Goal: Task Accomplishment & Management: Use online tool/utility

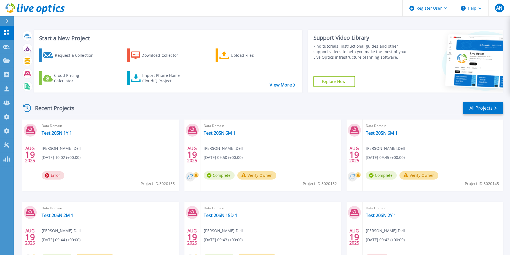
click at [282, 106] on div "Recent Projects All Projects" at bounding box center [262, 108] width 482 height 14
click at [466, 97] on div "Start a New Project Request a Collection Download Collector Upload Files Cloud …" at bounding box center [262, 157] width 482 height 264
drag, startPoint x: 466, startPoint y: 97, endPoint x: 469, endPoint y: 106, distance: 9.5
click at [469, 106] on link "All Projects" at bounding box center [483, 108] width 40 height 12
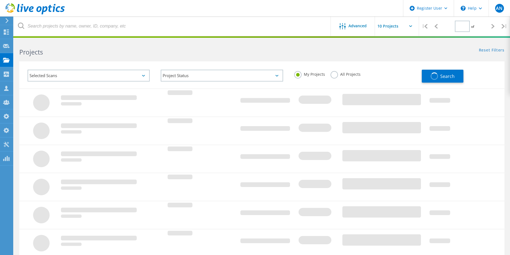
type input "1"
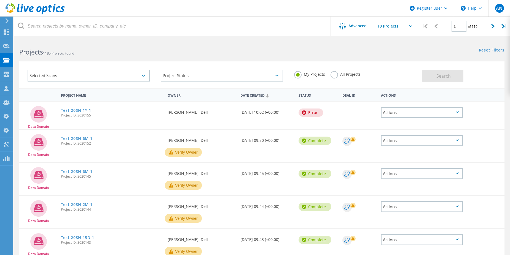
click at [338, 74] on label "All Projects" at bounding box center [346, 73] width 30 height 5
click at [0, 0] on input "All Projects" at bounding box center [0, 0] width 0 height 0
click at [469, 86] on div "Selected Scans Project Status In Progress Complete Published Anonymous Archived…" at bounding box center [261, 74] width 485 height 27
click at [446, 78] on span "Search" at bounding box center [443, 76] width 14 height 6
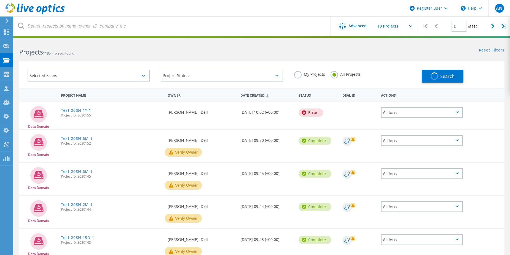
click at [71, 75] on div "Selected Scans" at bounding box center [89, 76] width 122 height 12
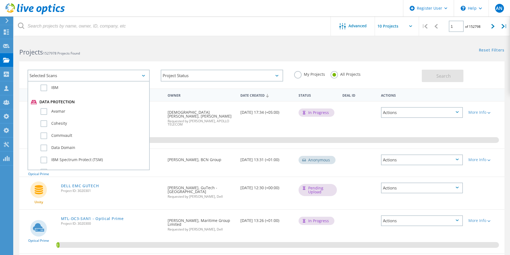
scroll to position [303, 0]
click at [64, 133] on label "Data Domain" at bounding box center [94, 135] width 106 height 7
click at [0, 0] on input "Data Domain" at bounding box center [0, 0] width 0 height 0
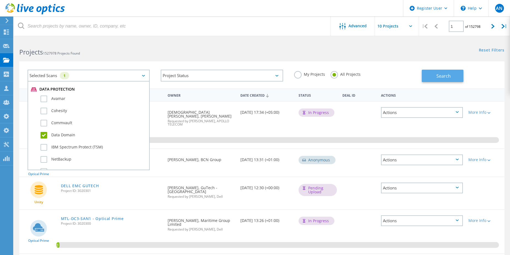
click at [442, 76] on span "Search" at bounding box center [443, 76] width 14 height 6
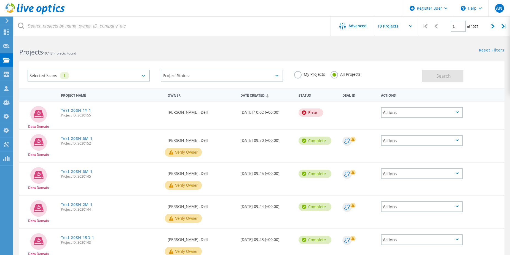
click at [78, 77] on div "Selected Scans 1" at bounding box center [89, 76] width 122 height 12
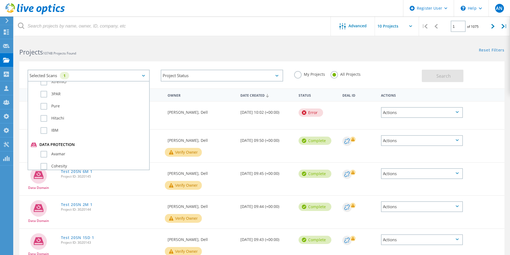
scroll to position [276, 0]
click at [71, 159] on div "Data Domain" at bounding box center [89, 164] width 116 height 12
click at [68, 162] on label "Data Domain" at bounding box center [94, 163] width 106 height 7
click at [0, 0] on input "Data Domain" at bounding box center [0, 0] width 0 height 0
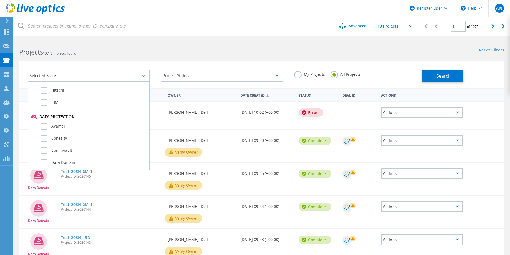
click at [179, 61] on div "Selected Scans Server & Cloud Optical Prime AWS Azure Nutanix RVTools Kubernete…" at bounding box center [261, 74] width 485 height 27
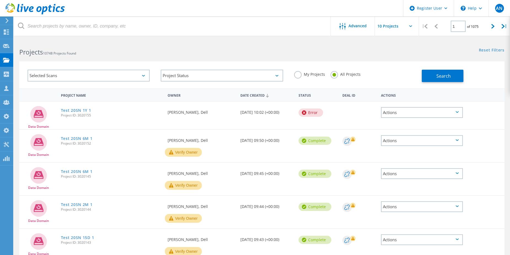
click at [467, 75] on div "Search" at bounding box center [462, 73] width 80 height 18
click at [451, 78] on button "Search" at bounding box center [443, 76] width 42 height 12
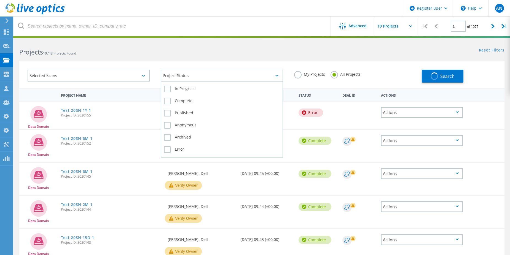
click at [191, 78] on div "Project Status" at bounding box center [222, 76] width 122 height 12
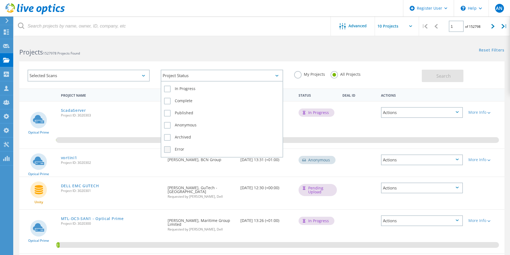
click at [176, 147] on label "Error" at bounding box center [222, 149] width 116 height 7
click at [0, 0] on input "Error" at bounding box center [0, 0] width 0 height 0
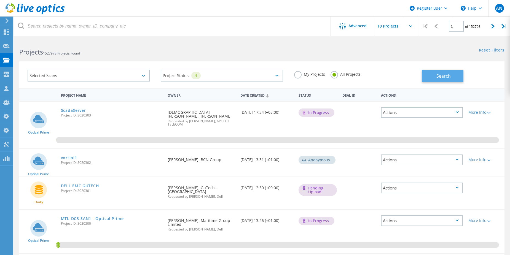
click at [435, 73] on button "Search" at bounding box center [443, 76] width 42 height 12
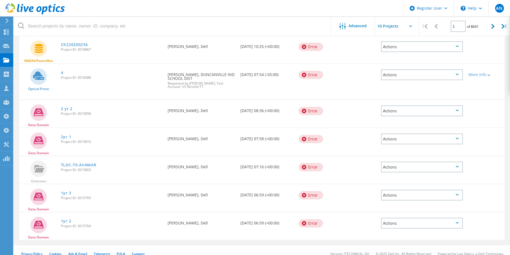
scroll to position [157, 0]
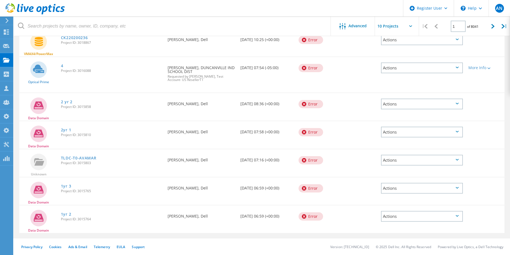
click at [49, 10] on use at bounding box center [35, 8] width 59 height 11
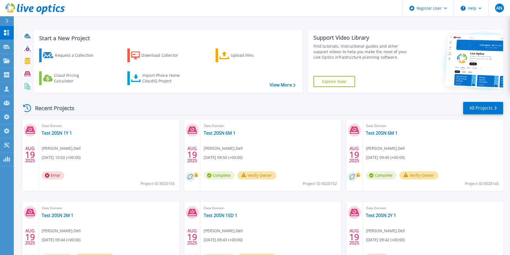
click at [281, 103] on div "Recent Projects All Projects" at bounding box center [262, 108] width 482 height 14
click at [102, 110] on div "Recent Projects All Projects" at bounding box center [262, 108] width 482 height 14
click at [46, 11] on icon at bounding box center [44, 10] width 6 height 8
click at [154, 109] on div "Recent Projects All Projects" at bounding box center [262, 108] width 482 height 14
click at [480, 108] on link "All Projects" at bounding box center [483, 108] width 40 height 12
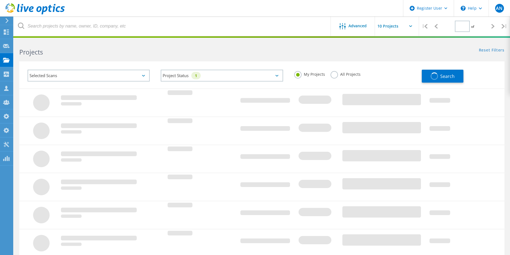
type input "1"
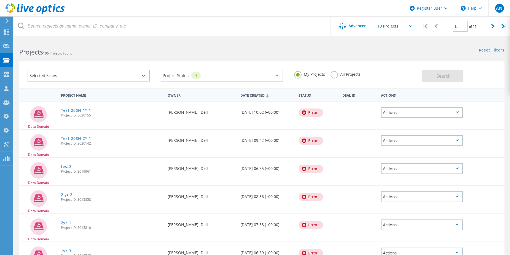
click at [336, 75] on label "All Projects" at bounding box center [346, 73] width 30 height 5
click at [0, 0] on input "All Projects" at bounding box center [0, 0] width 0 height 0
click at [434, 75] on button "Search" at bounding box center [443, 76] width 42 height 12
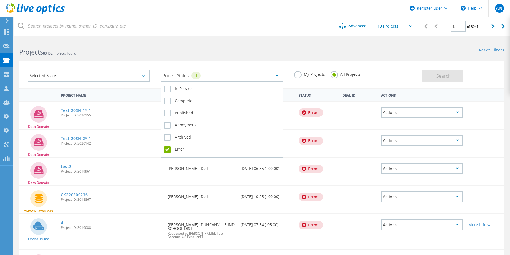
click at [174, 75] on div "Project Status 1" at bounding box center [222, 76] width 122 height 12
click at [169, 151] on label "Error" at bounding box center [222, 149] width 116 height 7
click at [0, 0] on input "Error" at bounding box center [0, 0] width 0 height 0
click at [166, 149] on label "Error" at bounding box center [222, 149] width 116 height 7
click at [0, 0] on input "Error" at bounding box center [0, 0] width 0 height 0
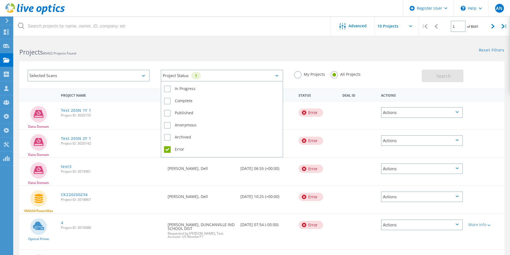
click at [163, 147] on div "In Progress Complete Published Anonymous Archived Error" at bounding box center [222, 119] width 122 height 77
click at [165, 147] on label "Error" at bounding box center [222, 149] width 116 height 7
click at [0, 0] on input "Error" at bounding box center [0, 0] width 0 height 0
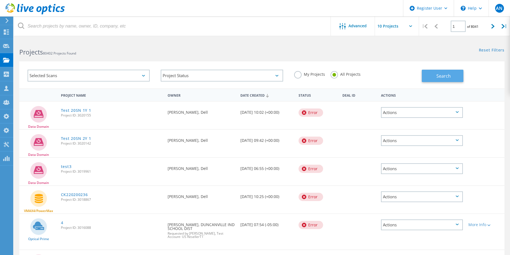
click at [449, 74] on span "Search" at bounding box center [443, 76] width 14 height 6
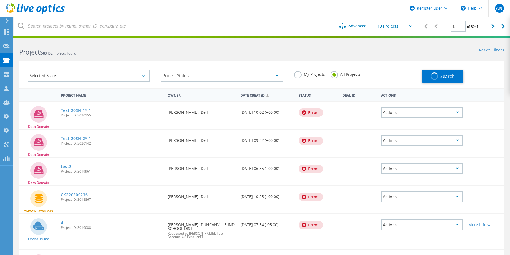
click at [192, 47] on div "Projects 80402 Projects Found" at bounding box center [138, 47] width 248 height 15
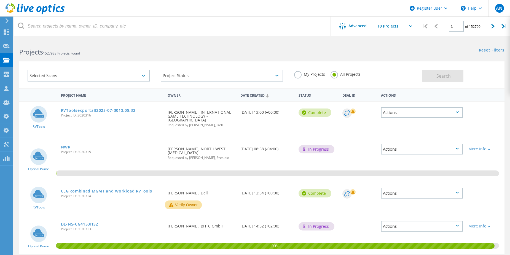
click at [89, 37] on div at bounding box center [255, 36] width 510 height 1
